Goal: Information Seeking & Learning: Learn about a topic

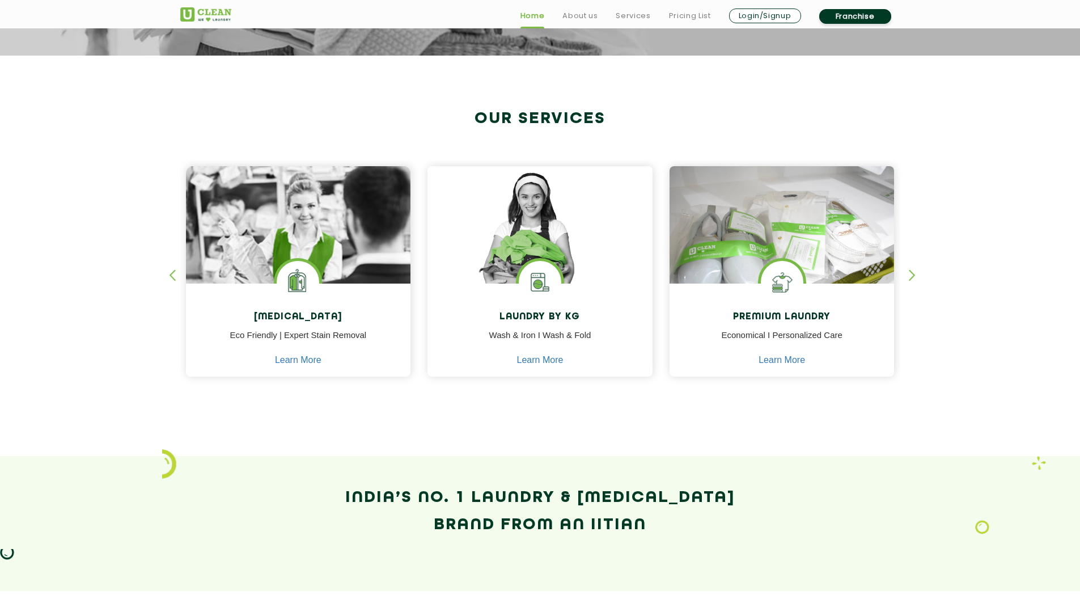
scroll to position [397, 0]
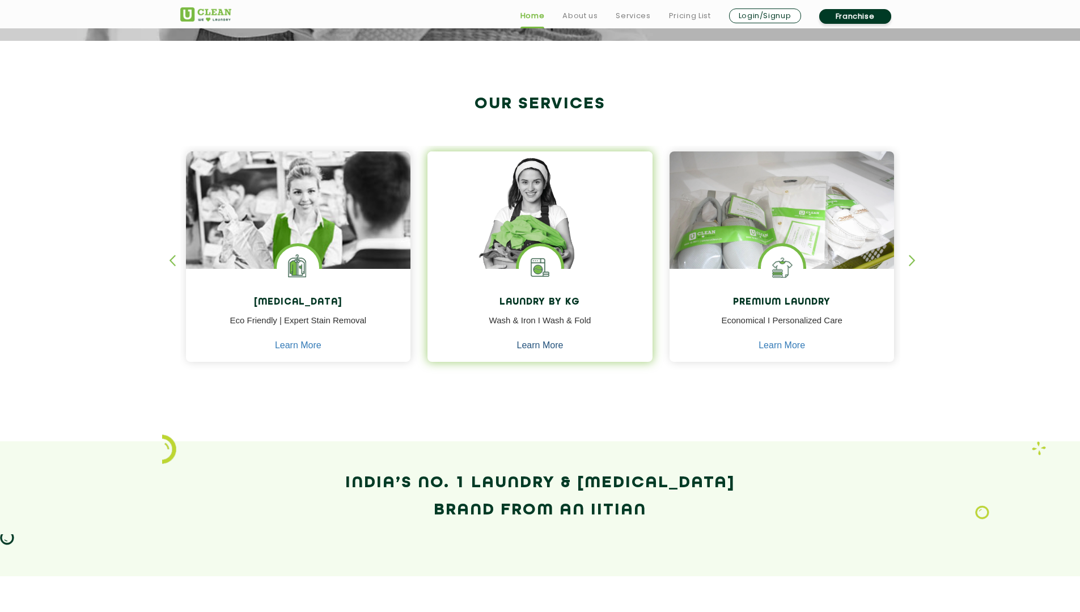
click at [543, 345] on link "Learn More" at bounding box center [540, 345] width 46 height 10
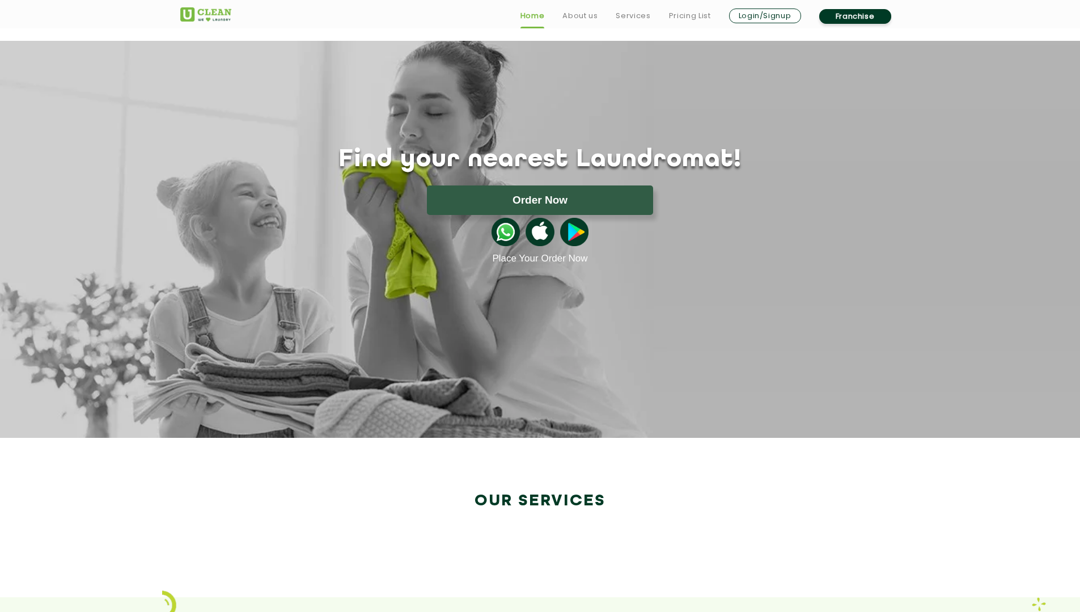
scroll to position [397, 0]
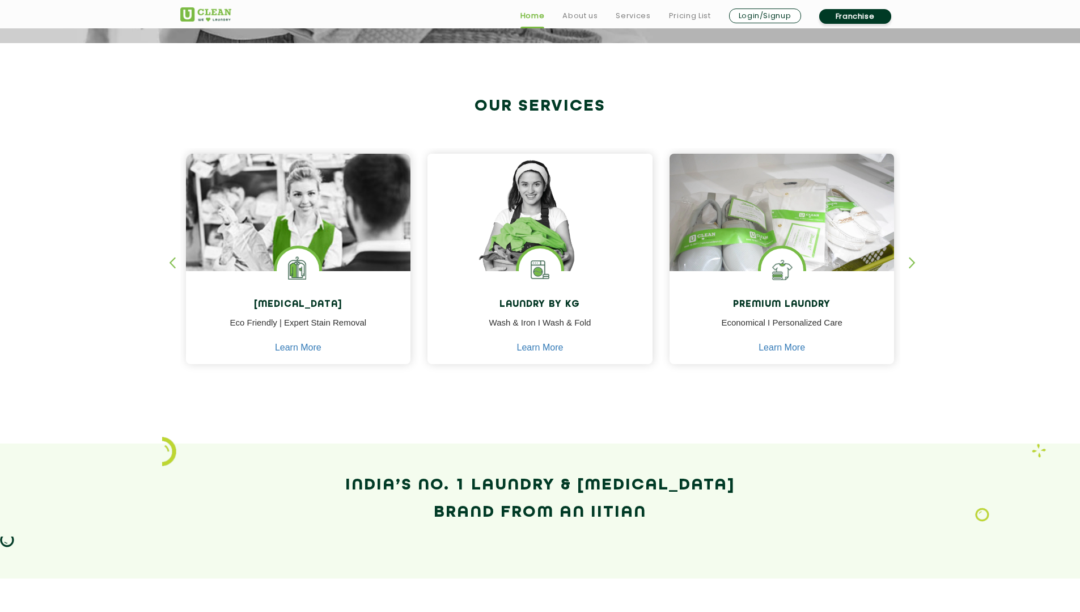
scroll to position [397, 0]
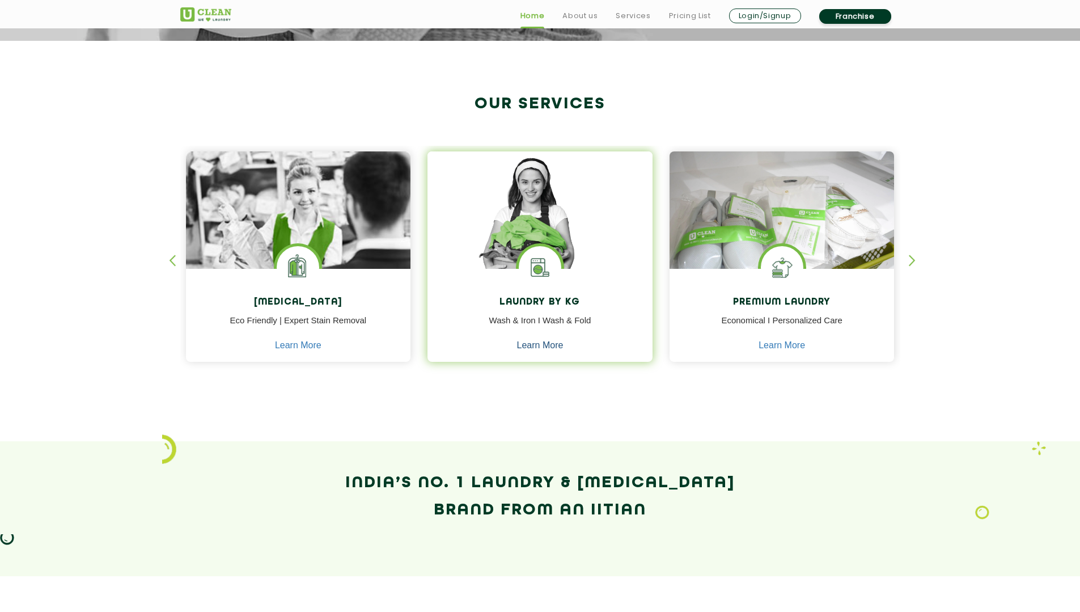
click at [531, 342] on link "Learn More" at bounding box center [540, 345] width 46 height 10
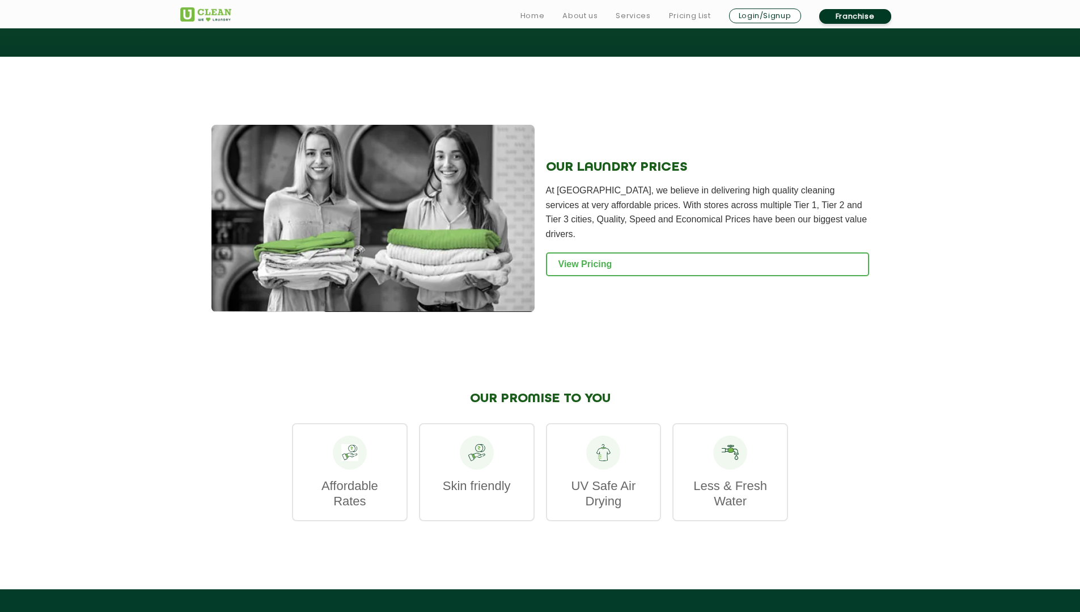
scroll to position [1360, 0]
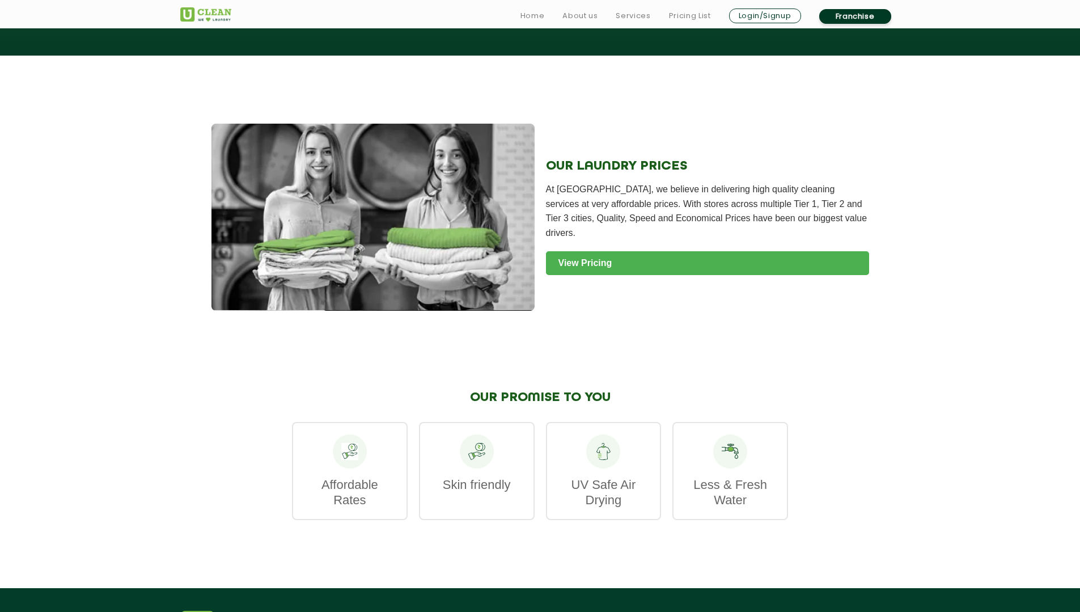
click at [597, 251] on link "View Pricing" at bounding box center [707, 263] width 323 height 24
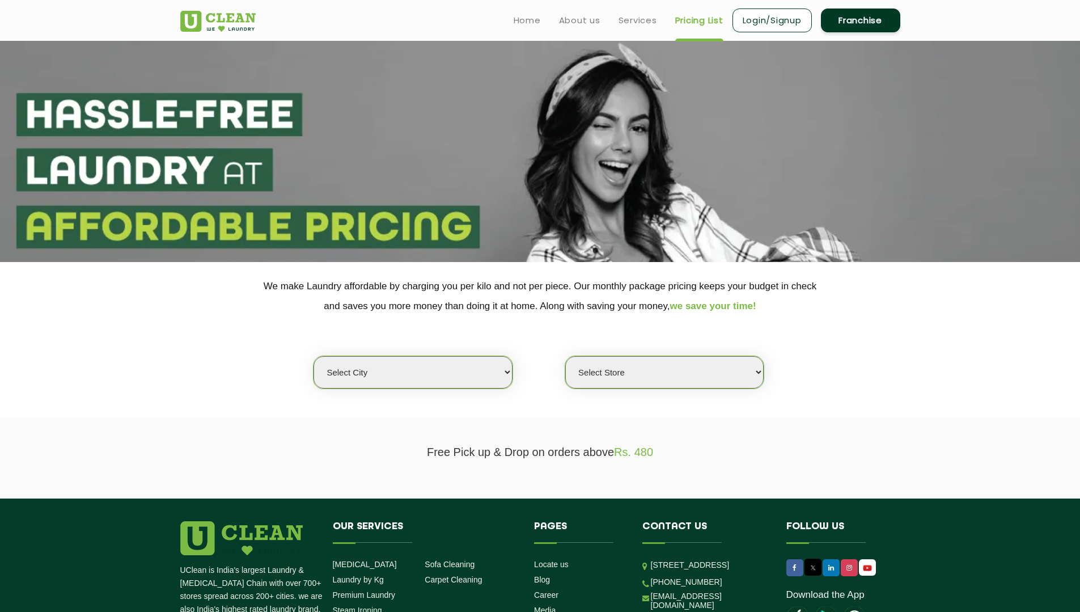
click at [453, 369] on select "Select city [GEOGRAPHIC_DATA] [GEOGRAPHIC_DATA] [GEOGRAPHIC_DATA] [GEOGRAPHIC_D…" at bounding box center [412, 372] width 198 height 32
select select "16"
click at [313, 356] on select "Select city [GEOGRAPHIC_DATA] [GEOGRAPHIC_DATA] [GEOGRAPHIC_DATA] [GEOGRAPHIC_D…" at bounding box center [412, 372] width 198 height 32
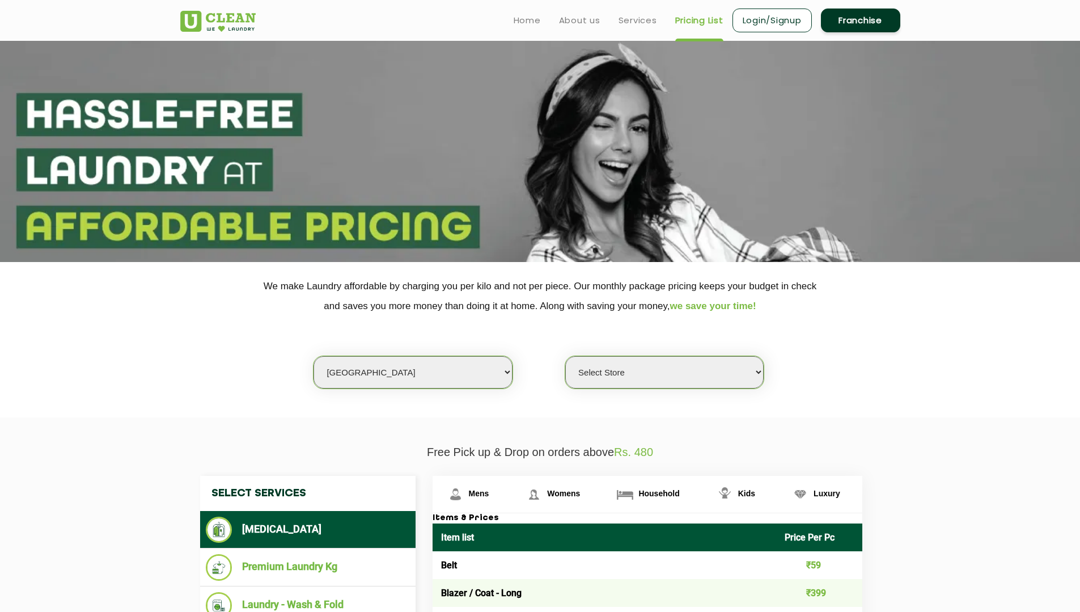
click at [638, 368] on select "Select Store UClean Powai UClean Deonar UClean LBS Marg UClean Chembur UClean W…" at bounding box center [664, 372] width 198 height 32
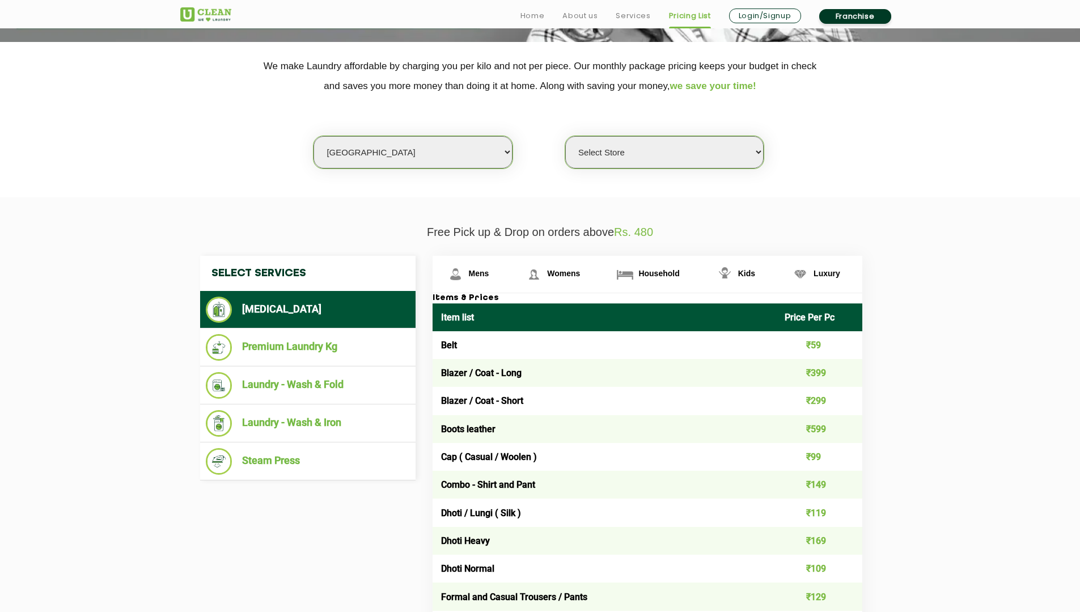
scroll to position [227, 0]
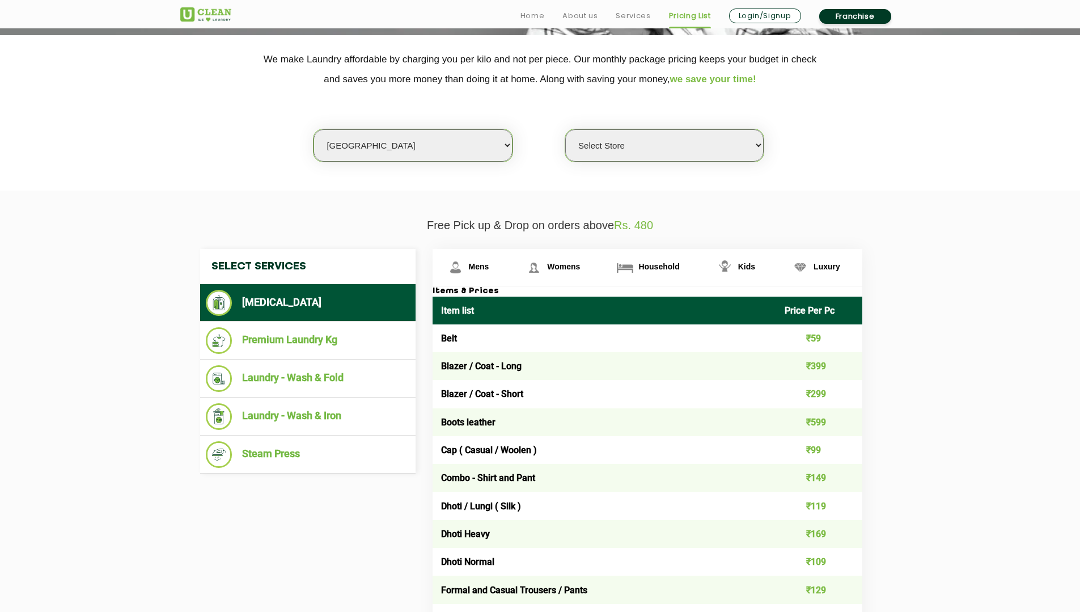
click at [639, 146] on select "Select Store UClean Powai UClean Deonar UClean LBS Marg UClean Chembur UClean W…" at bounding box center [664, 145] width 198 height 32
select select "474"
click at [565, 129] on select "Select Store UClean Powai UClean Deonar UClean LBS Marg UClean Chembur UClean W…" at bounding box center [664, 145] width 198 height 32
click at [252, 342] on li "Premium Laundry Kg" at bounding box center [308, 340] width 204 height 27
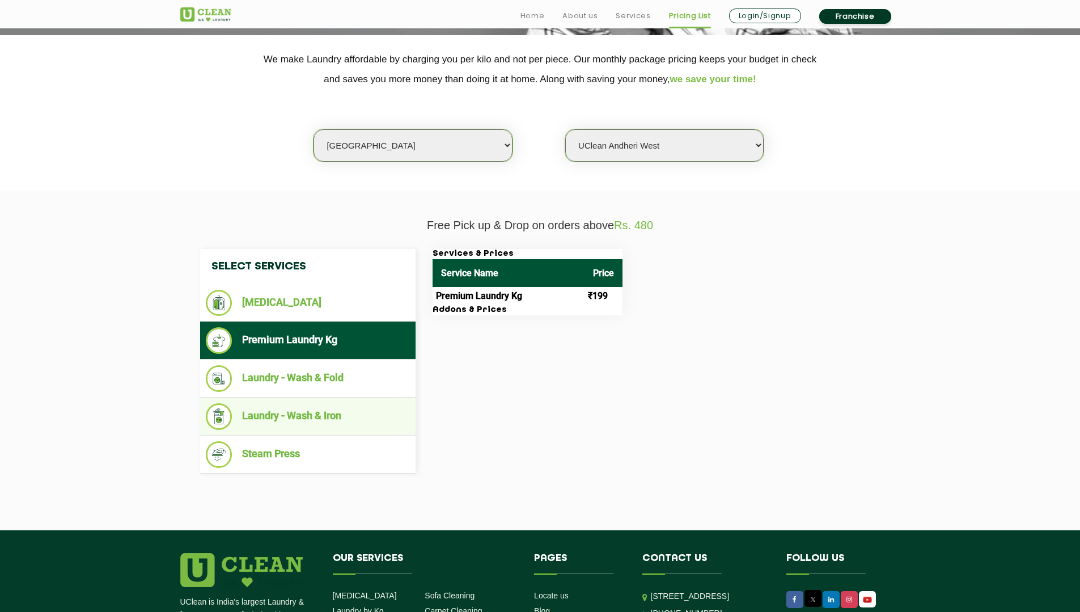
click at [310, 416] on li "Laundry - Wash & Iron" at bounding box center [308, 416] width 204 height 27
